Goal: Communication & Community: Answer question/provide support

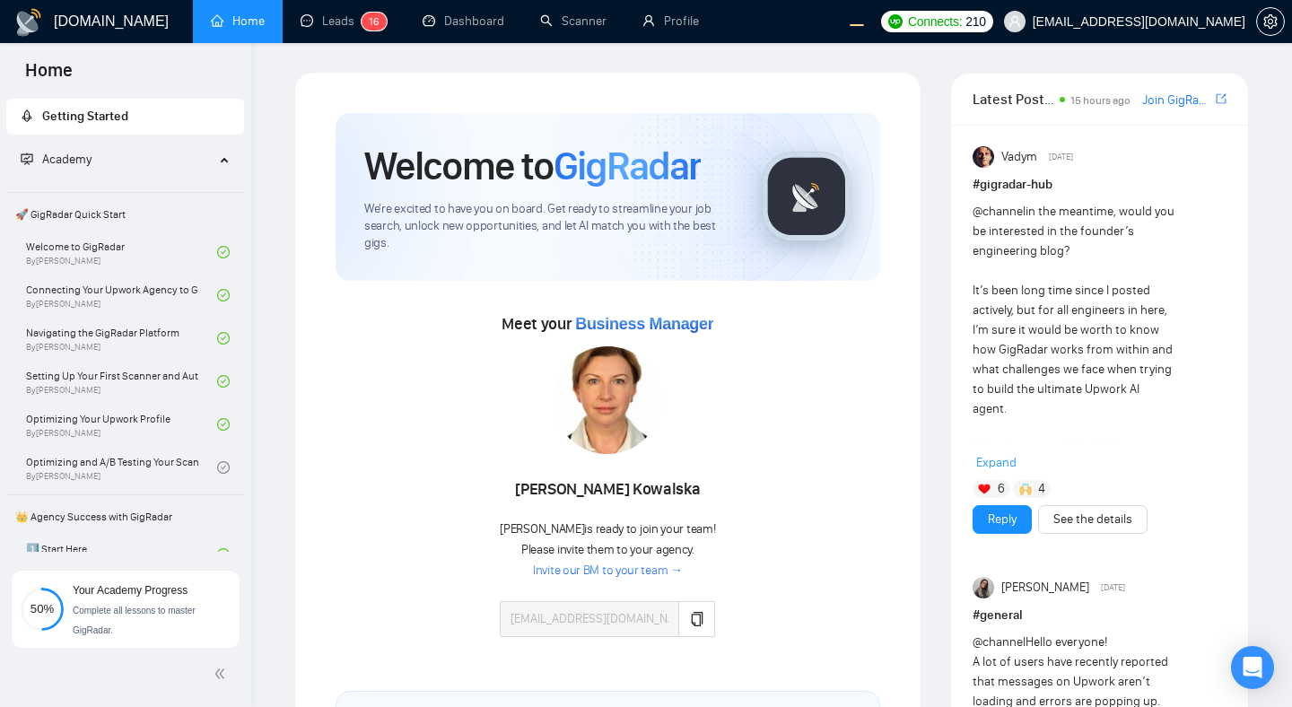
click at [407, 306] on div "Meet your Business Manager Agnieszka Kowalska Agnieszka is ready to join your t…" at bounding box center [608, 468] width 545 height 374
click at [329, 22] on link "Leads 1 6" at bounding box center [344, 20] width 86 height 15
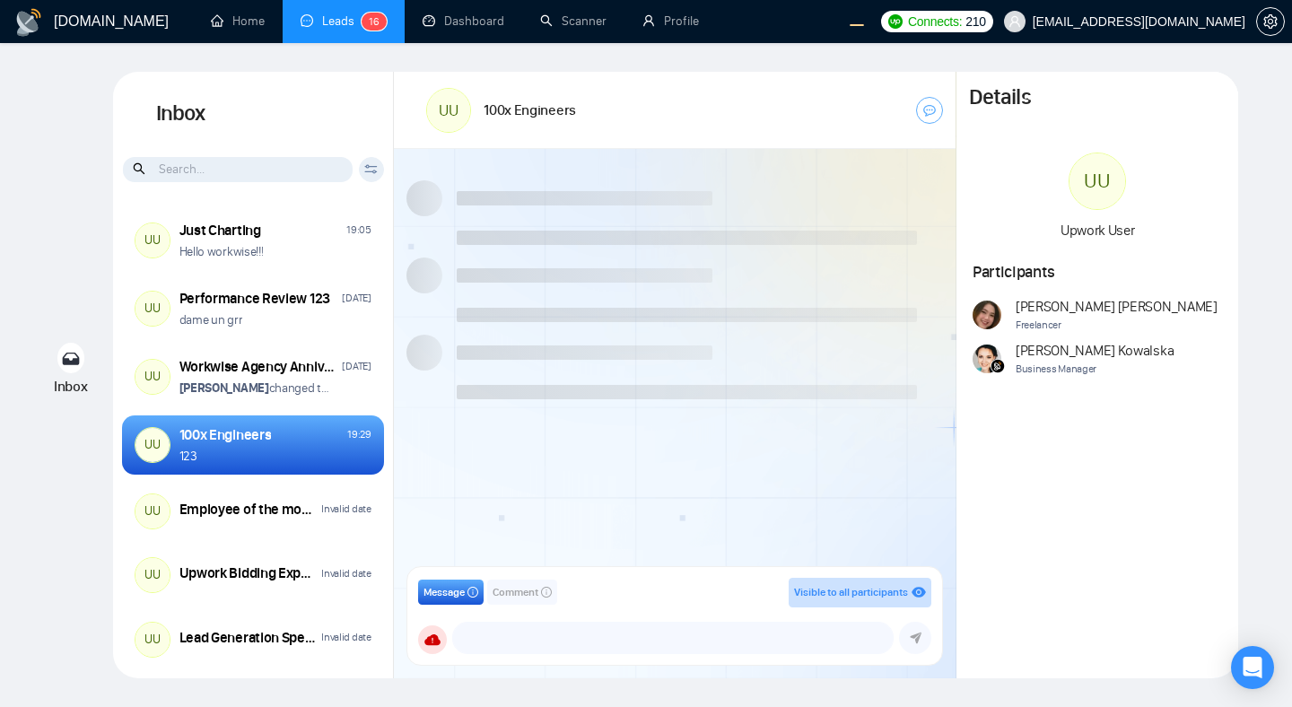
scroll to position [1560, 0]
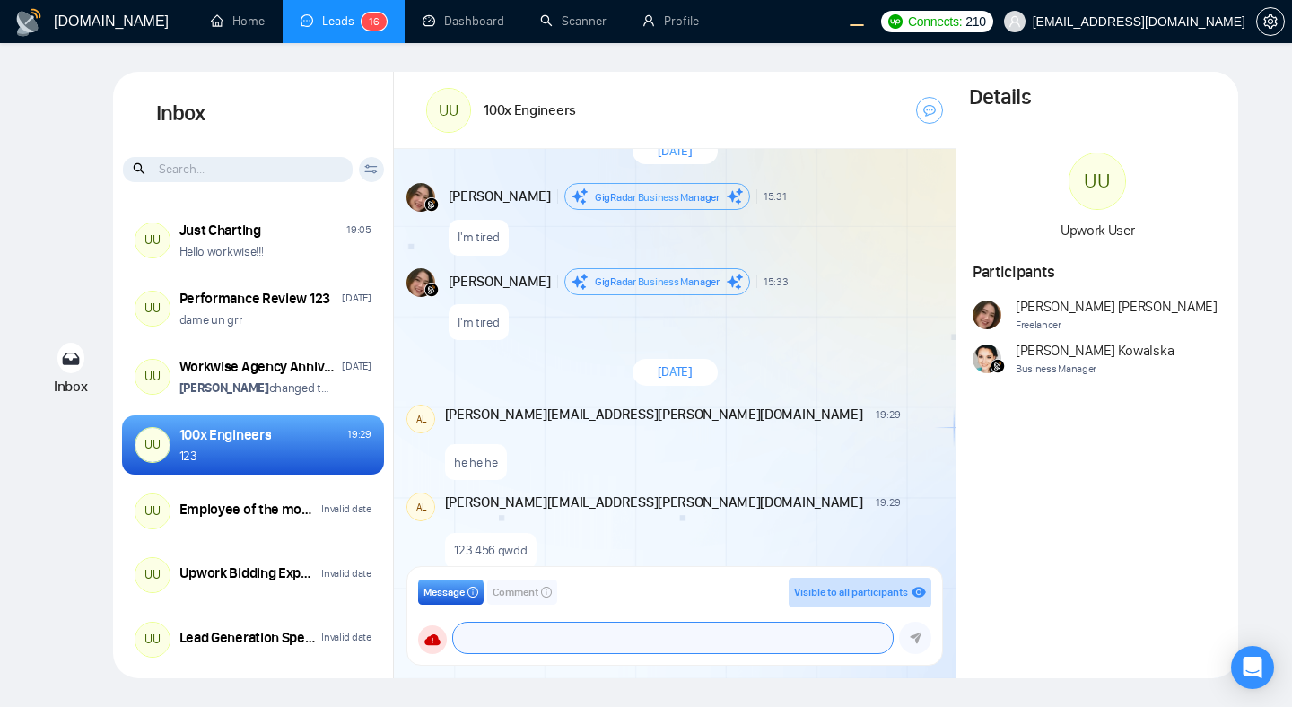
click at [526, 645] on textarea at bounding box center [673, 638] width 440 height 31
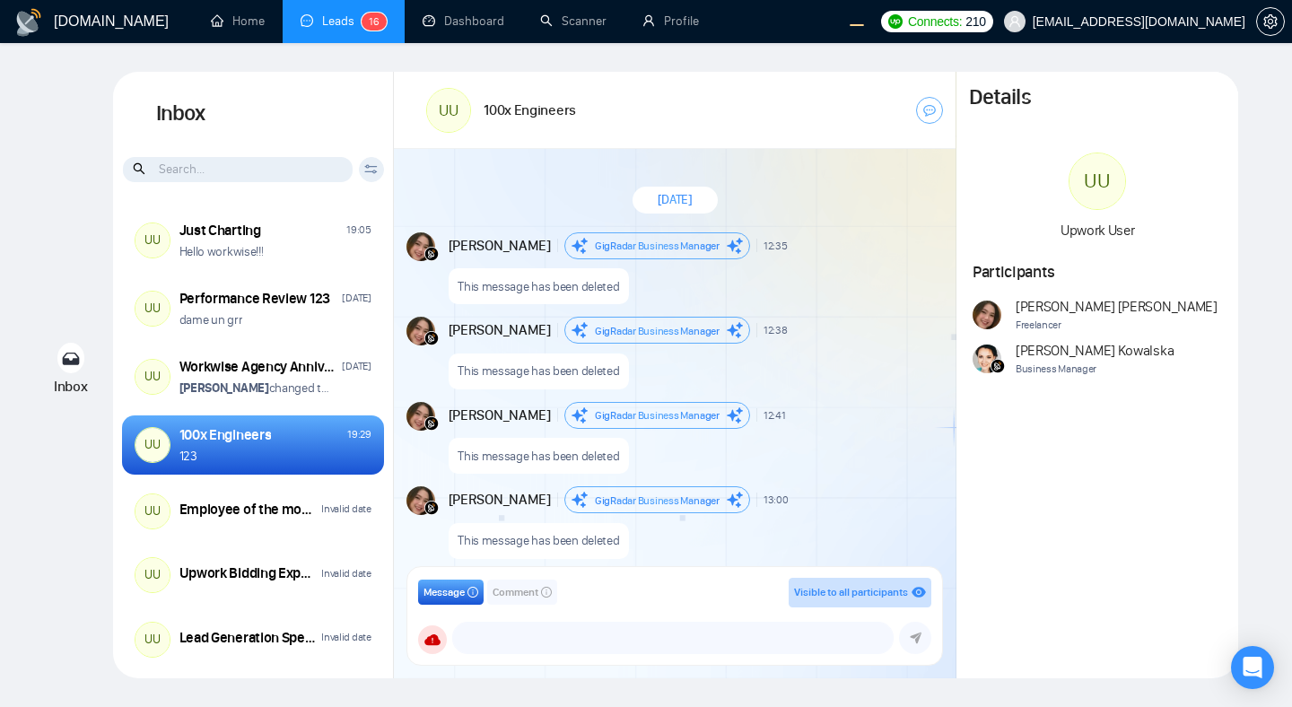
scroll to position [1560, 0]
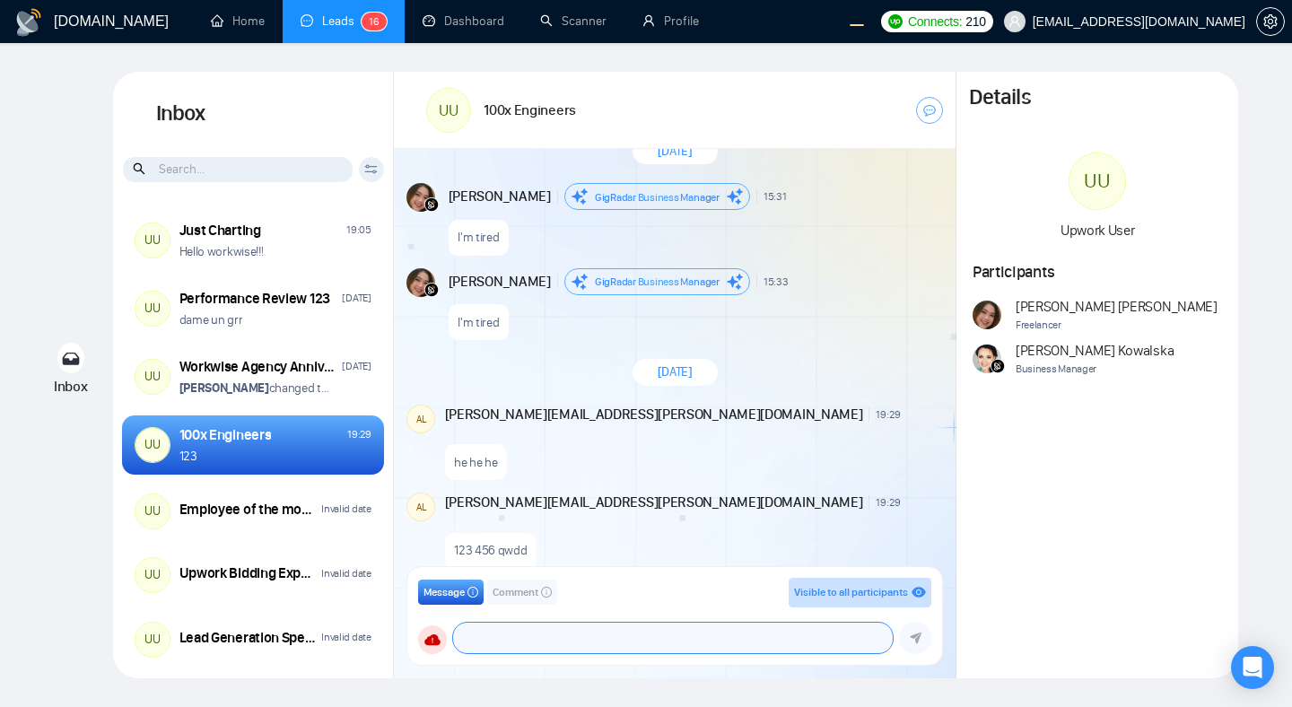
click at [564, 633] on textarea at bounding box center [673, 638] width 440 height 31
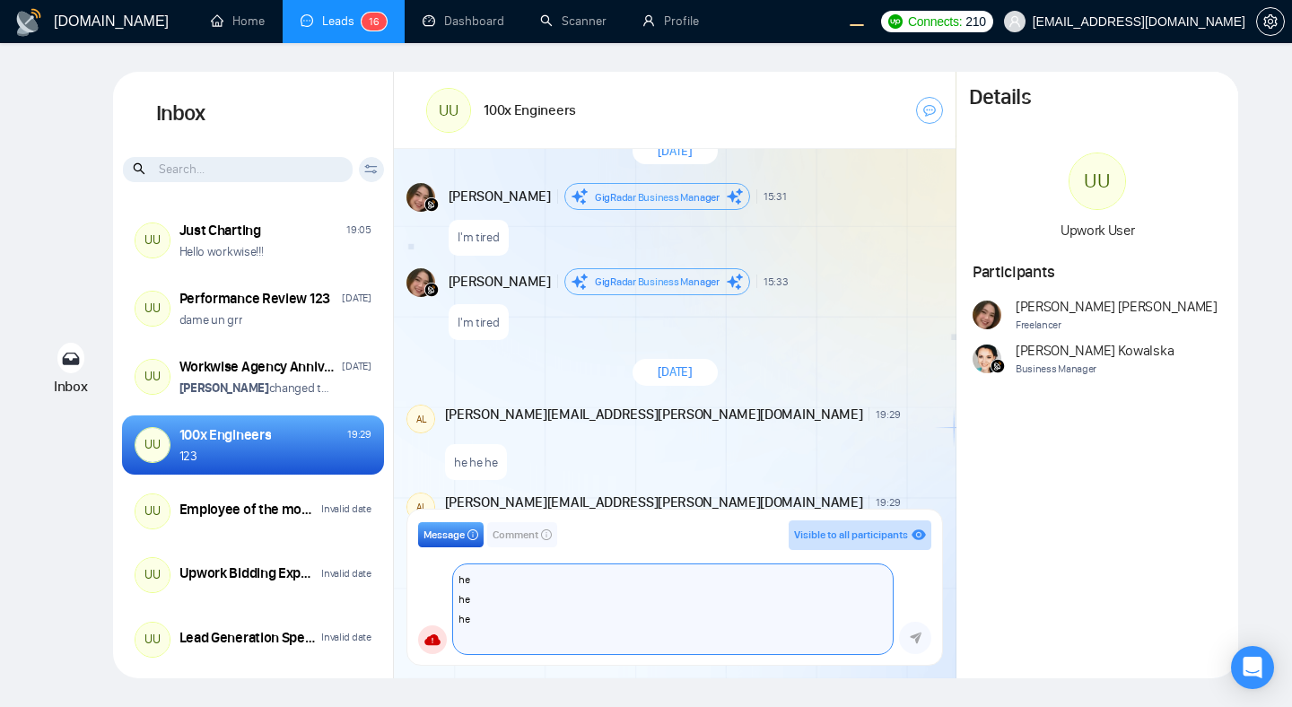
type textarea "he he he"
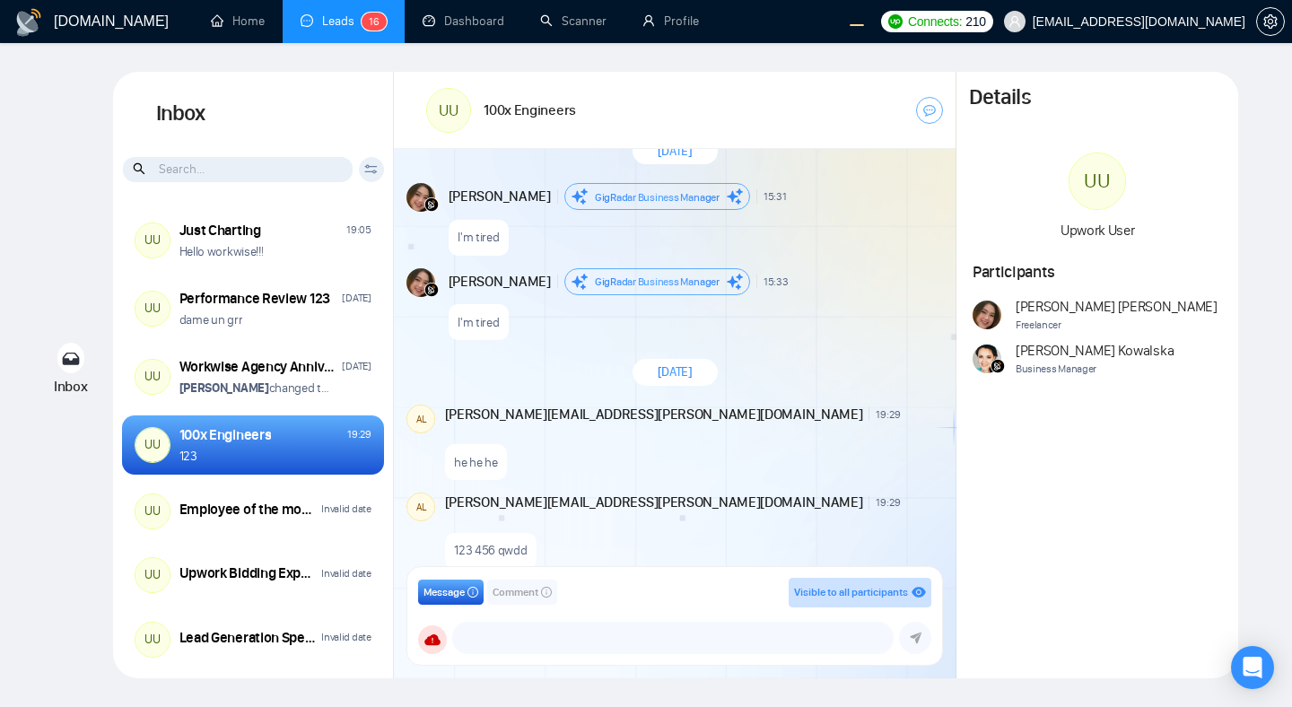
click at [629, 435] on div "he he he" at bounding box center [692, 458] width 495 height 46
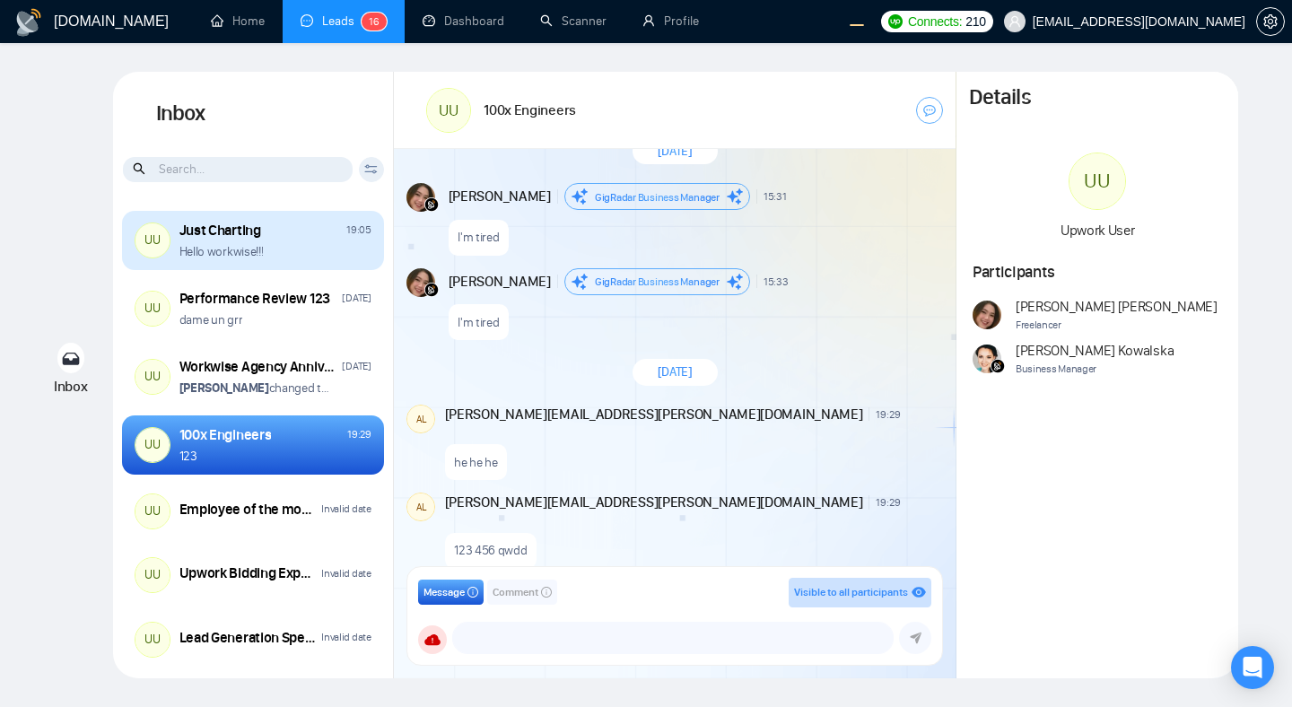
click at [328, 261] on div "UU Just Charting 19:05 Hello workwise!!!" at bounding box center [253, 240] width 262 height 59
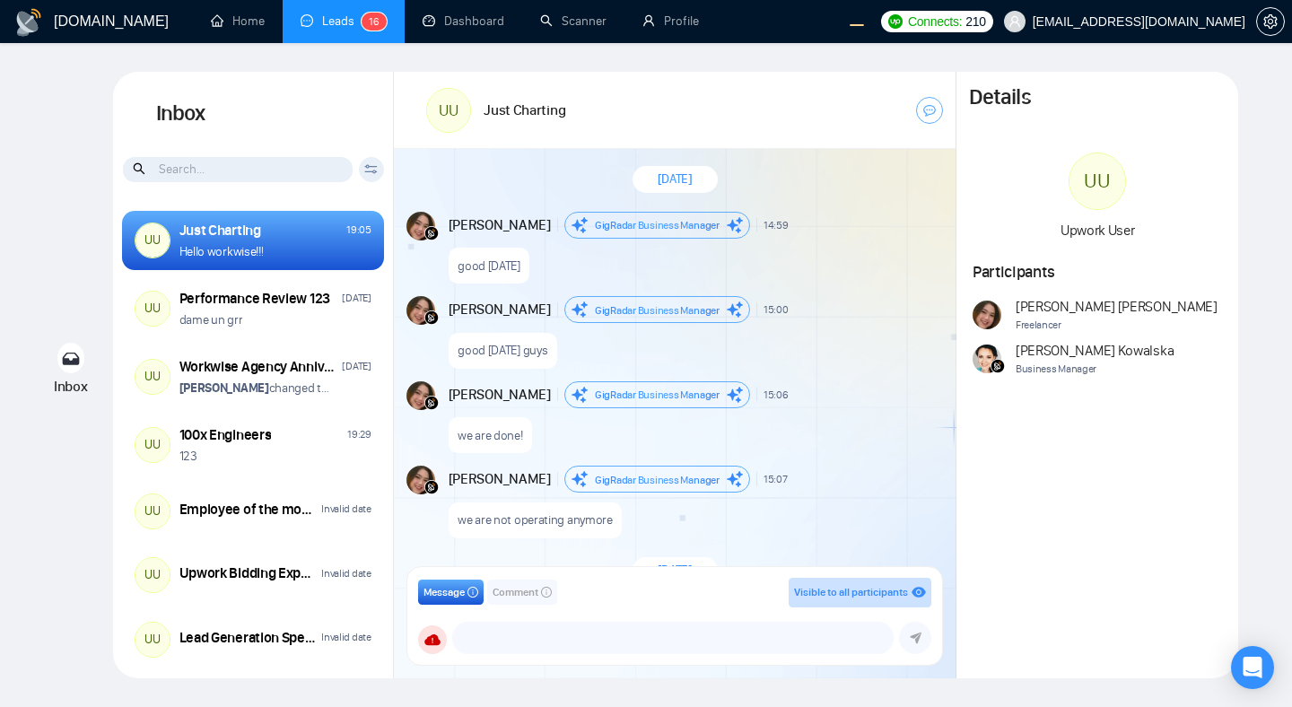
scroll to position [2502, 0]
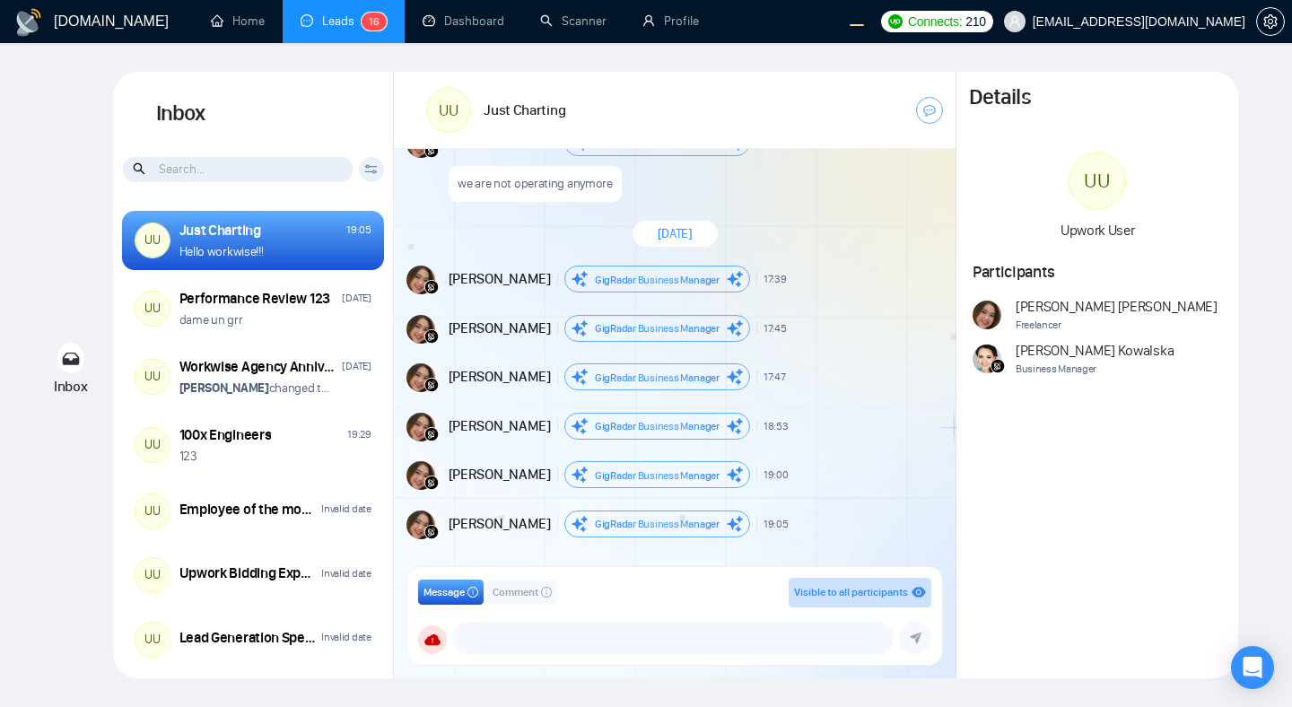
click at [623, 274] on span "GigRadar Business Manager" at bounding box center [657, 280] width 125 height 13
drag, startPoint x: 572, startPoint y: 274, endPoint x: 763, endPoint y: 298, distance: 191.8
click at [763, 298] on div "Andrian Marsella GigRadar Business Manager 17:39 New Message" at bounding box center [696, 284] width 495 height 37
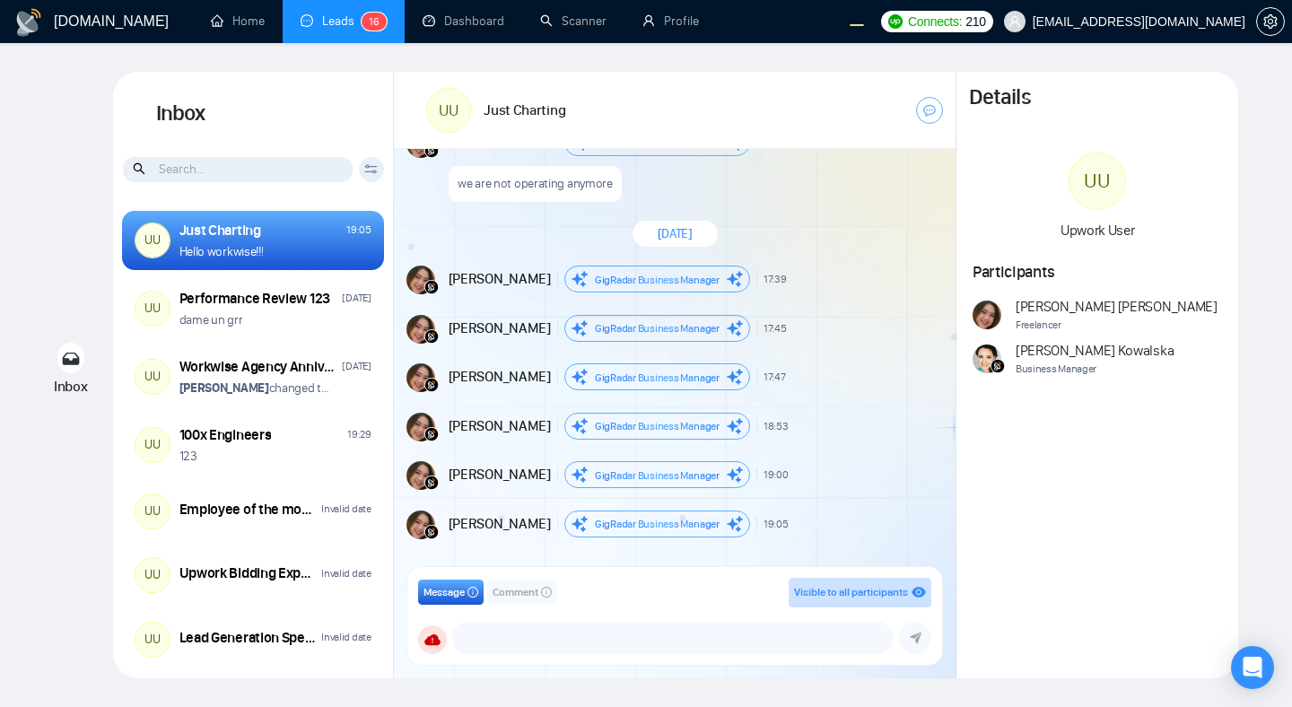
click at [633, 326] on span "GigRadar Business Manager" at bounding box center [657, 328] width 125 height 13
click at [737, 328] on icon at bounding box center [733, 328] width 12 height 12
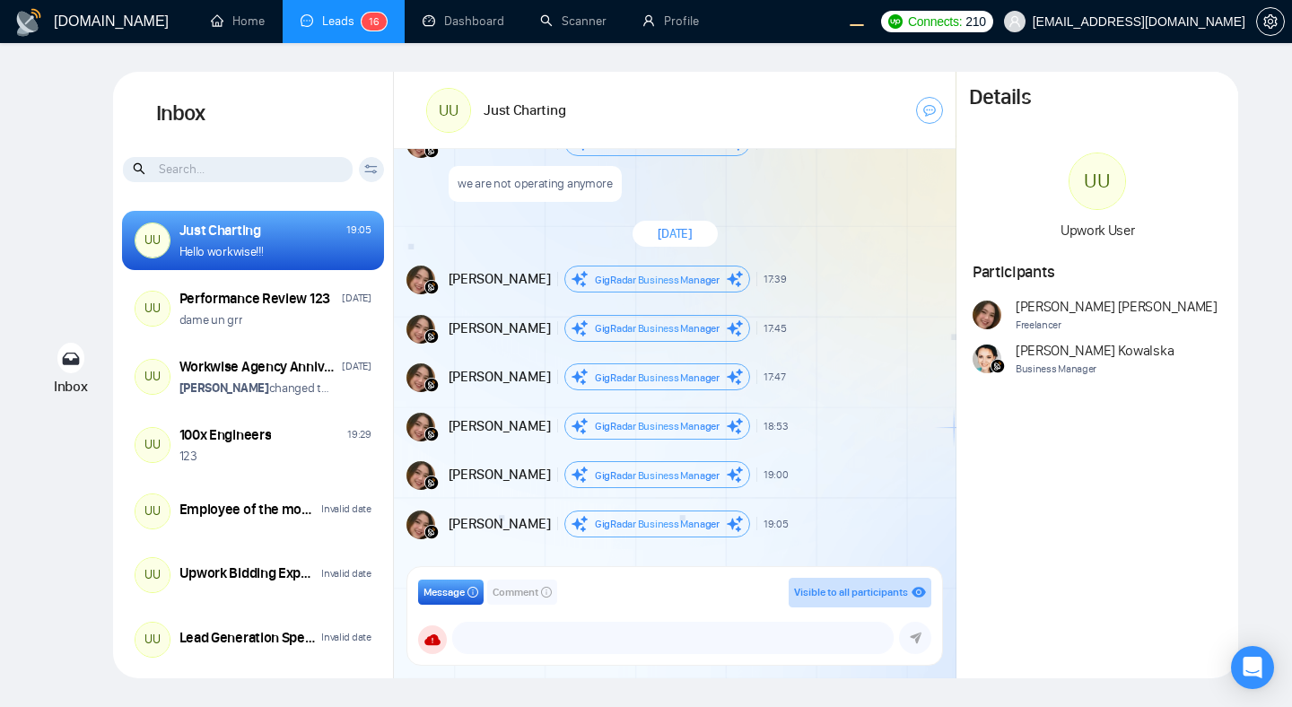
click at [666, 364] on div "GigRadar Business Manager" at bounding box center [657, 376] width 186 height 27
click at [658, 380] on span "GigRadar Business Manager" at bounding box center [657, 377] width 125 height 13
click at [650, 426] on span "GigRadar Business Manager" at bounding box center [657, 426] width 125 height 13
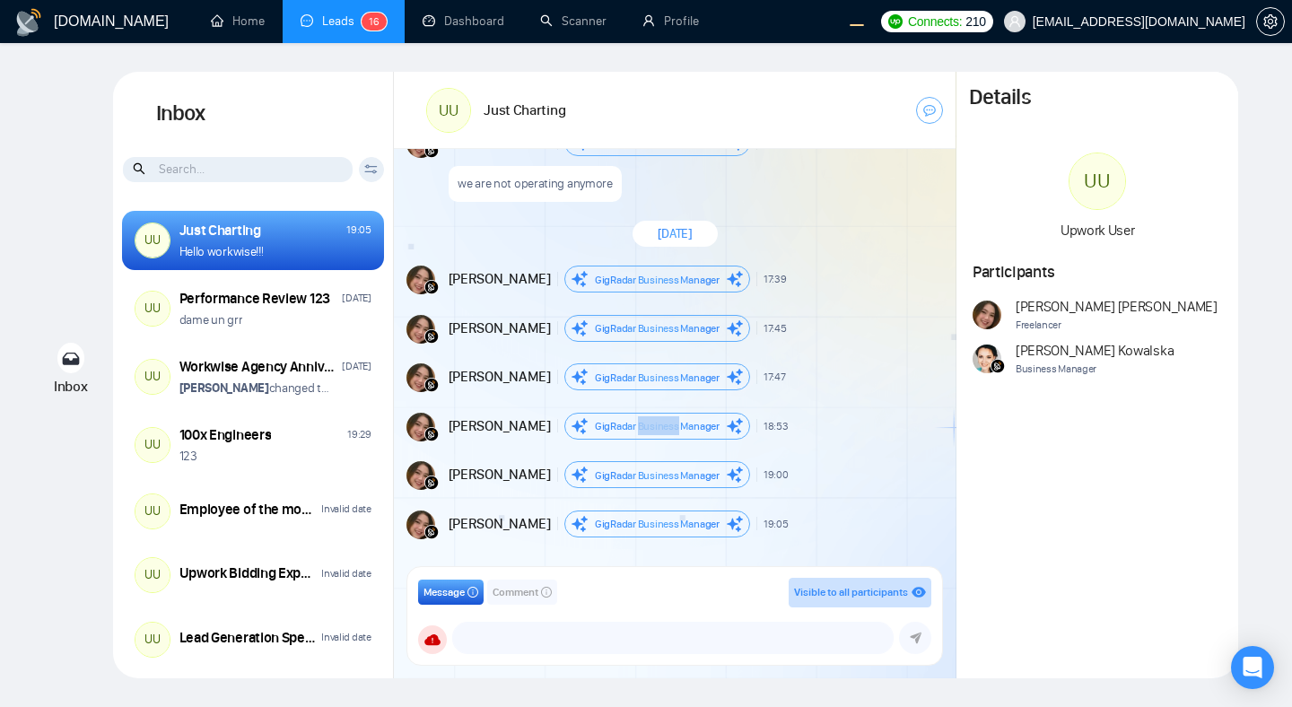
click at [650, 426] on span "GigRadar Business Manager" at bounding box center [657, 426] width 125 height 13
click at [639, 466] on div "GigRadar Business Manager" at bounding box center [657, 475] width 125 height 19
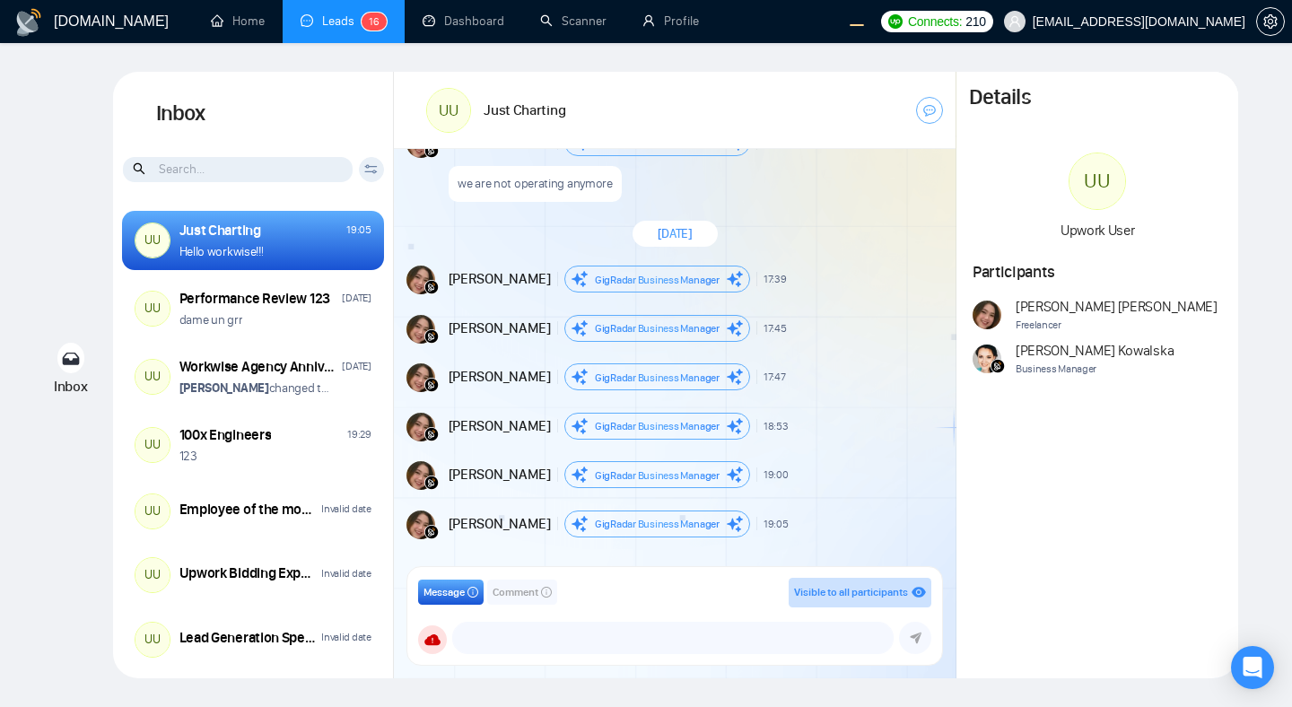
click at [609, 520] on span "GigRadar Business Manager" at bounding box center [657, 524] width 125 height 13
click at [812, 438] on div "Andrian Marsella GigRadar Business Manager 18:53 New Message" at bounding box center [695, 426] width 492 height 27
click at [658, 266] on div "GigRadar Business Manager" at bounding box center [657, 279] width 186 height 27
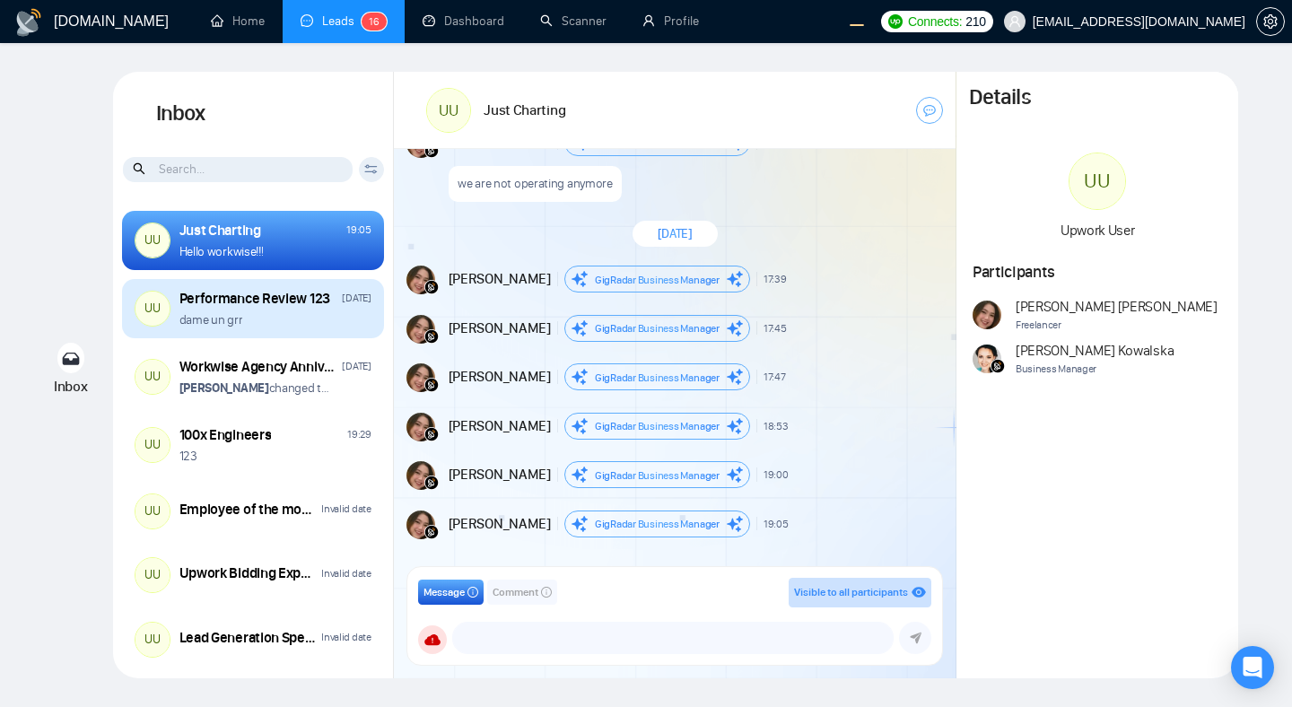
click at [304, 321] on div "dame un grr" at bounding box center [275, 319] width 192 height 17
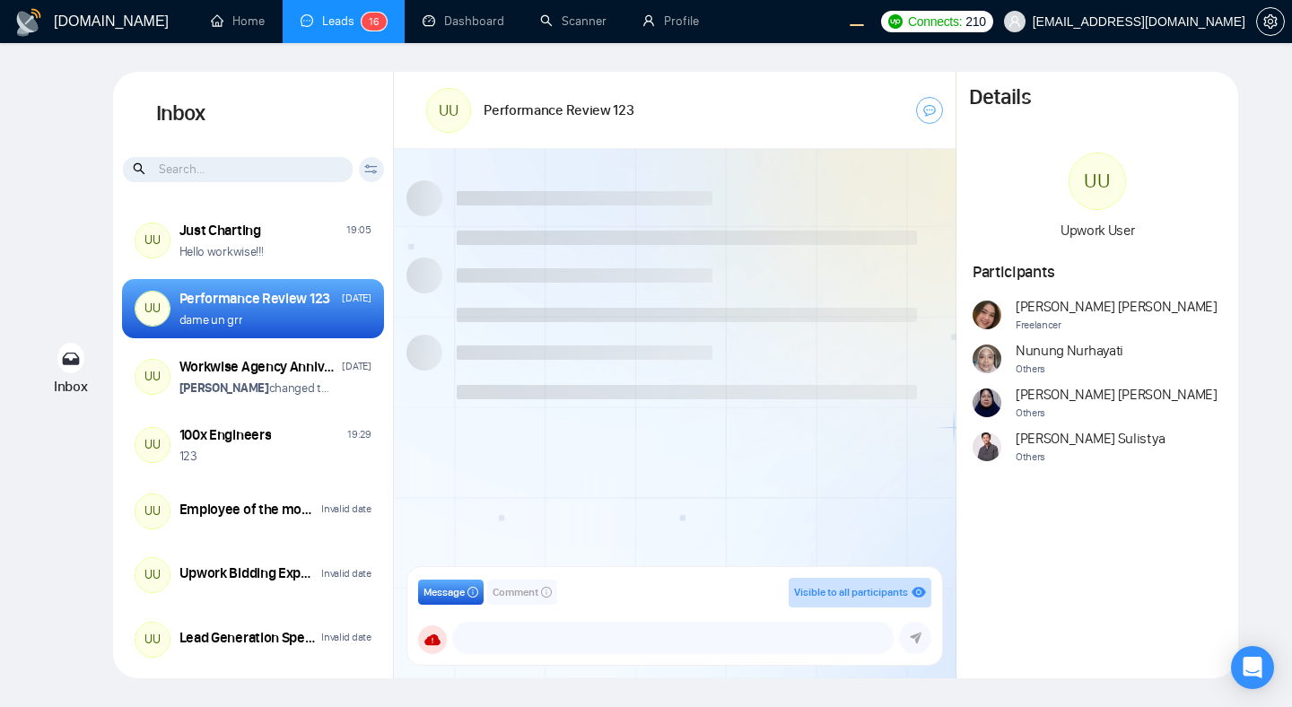
scroll to position [1677, 0]
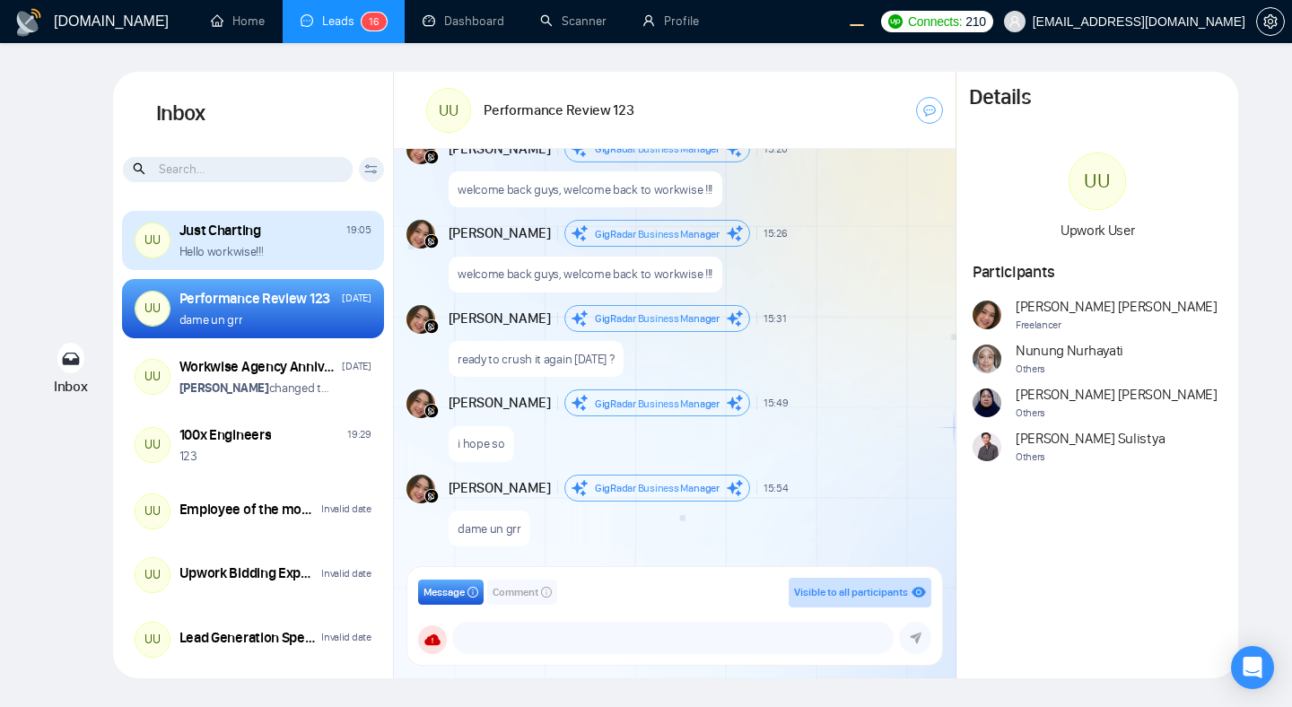
click at [297, 249] on div "Hello workwise!!!" at bounding box center [275, 251] width 192 height 17
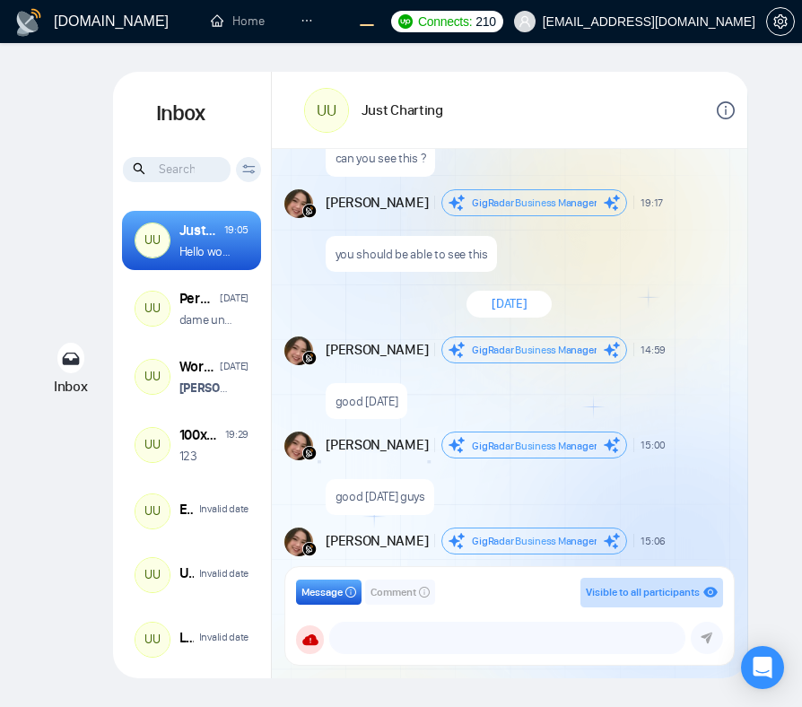
scroll to position [2868, 0]
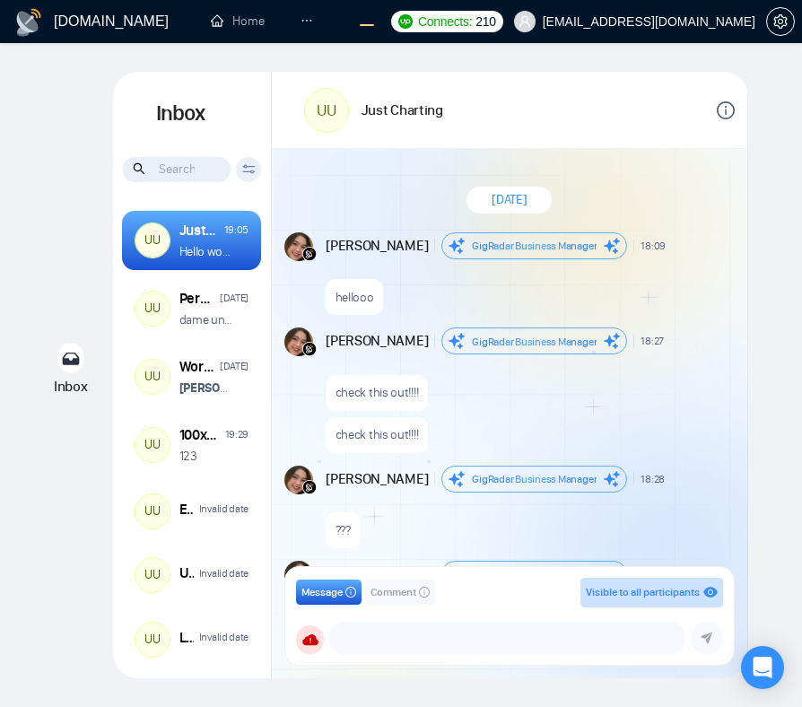
scroll to position [1514, 0]
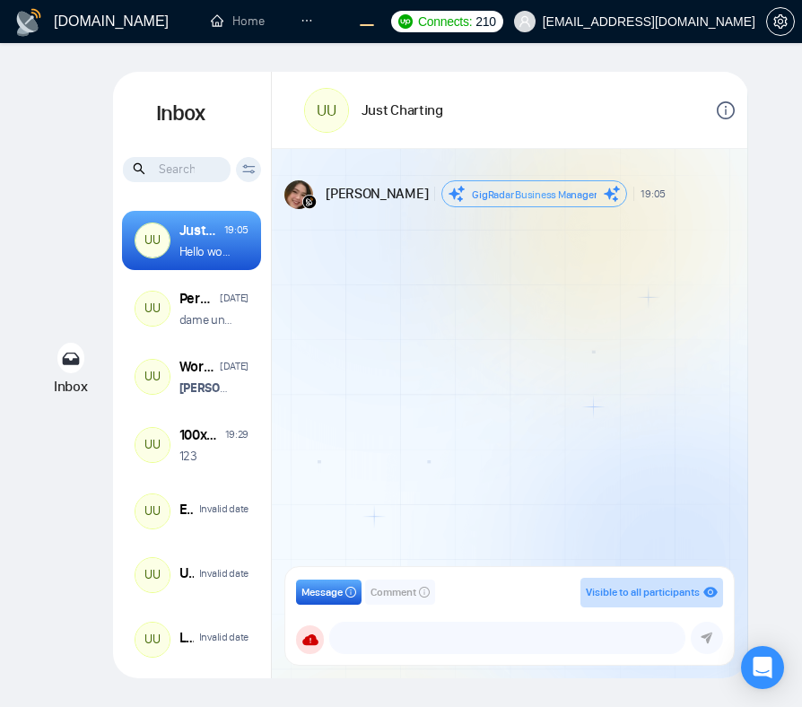
click at [551, 342] on div "Andrian Marsella GigRadar Business Manager 19:05 New Message" at bounding box center [510, 363] width 476 height 429
click at [601, 273] on div "[PERSON_NAME] Business Manager 19:05 New Message" at bounding box center [510, 363] width 476 height 429
click at [686, 329] on div "[PERSON_NAME] Business Manager 19:05 New Message" at bounding box center [510, 363] width 476 height 429
